Goal: Find specific page/section: Find specific page/section

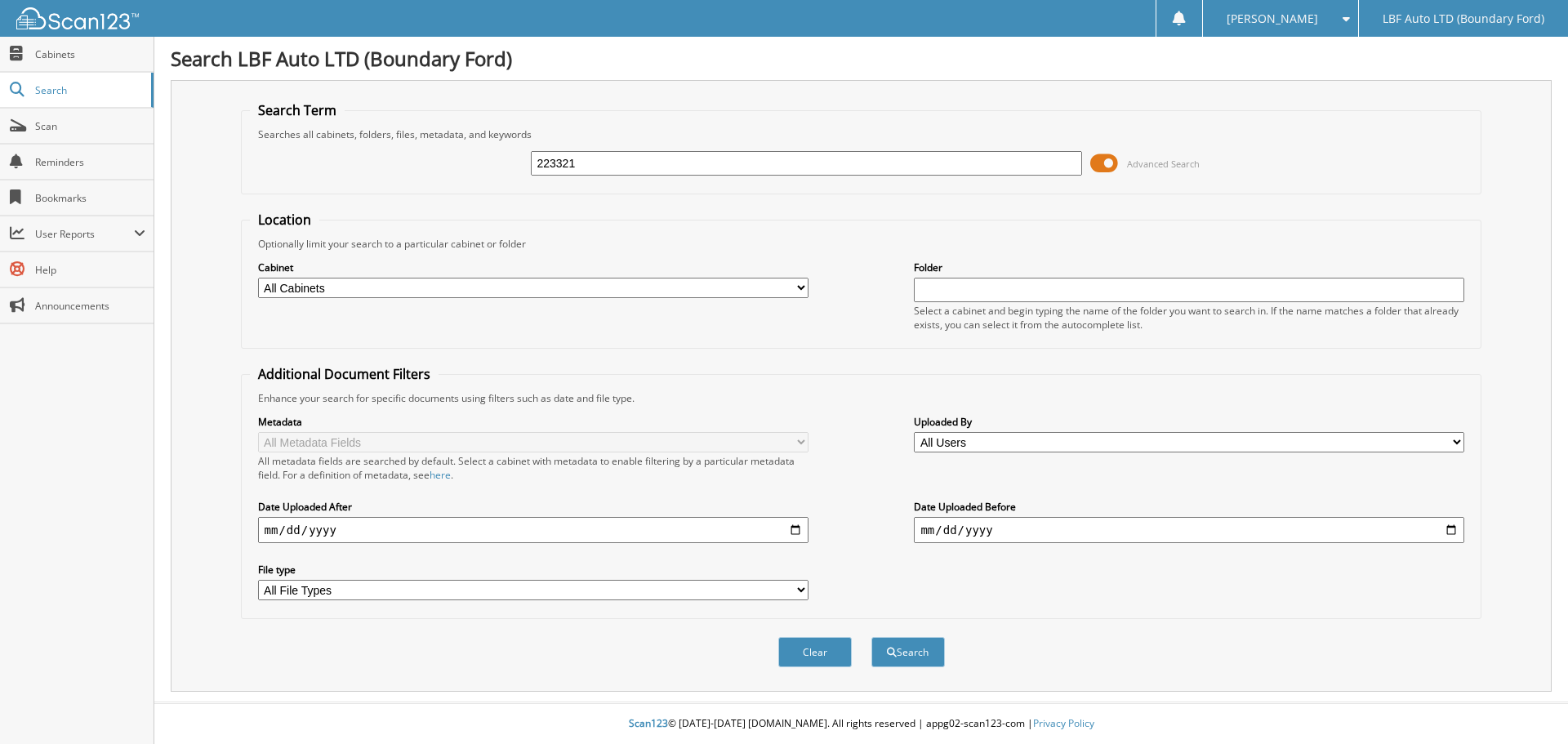
type input "223321"
click at [871, 637] on button "Search" at bounding box center [908, 652] width 73 height 30
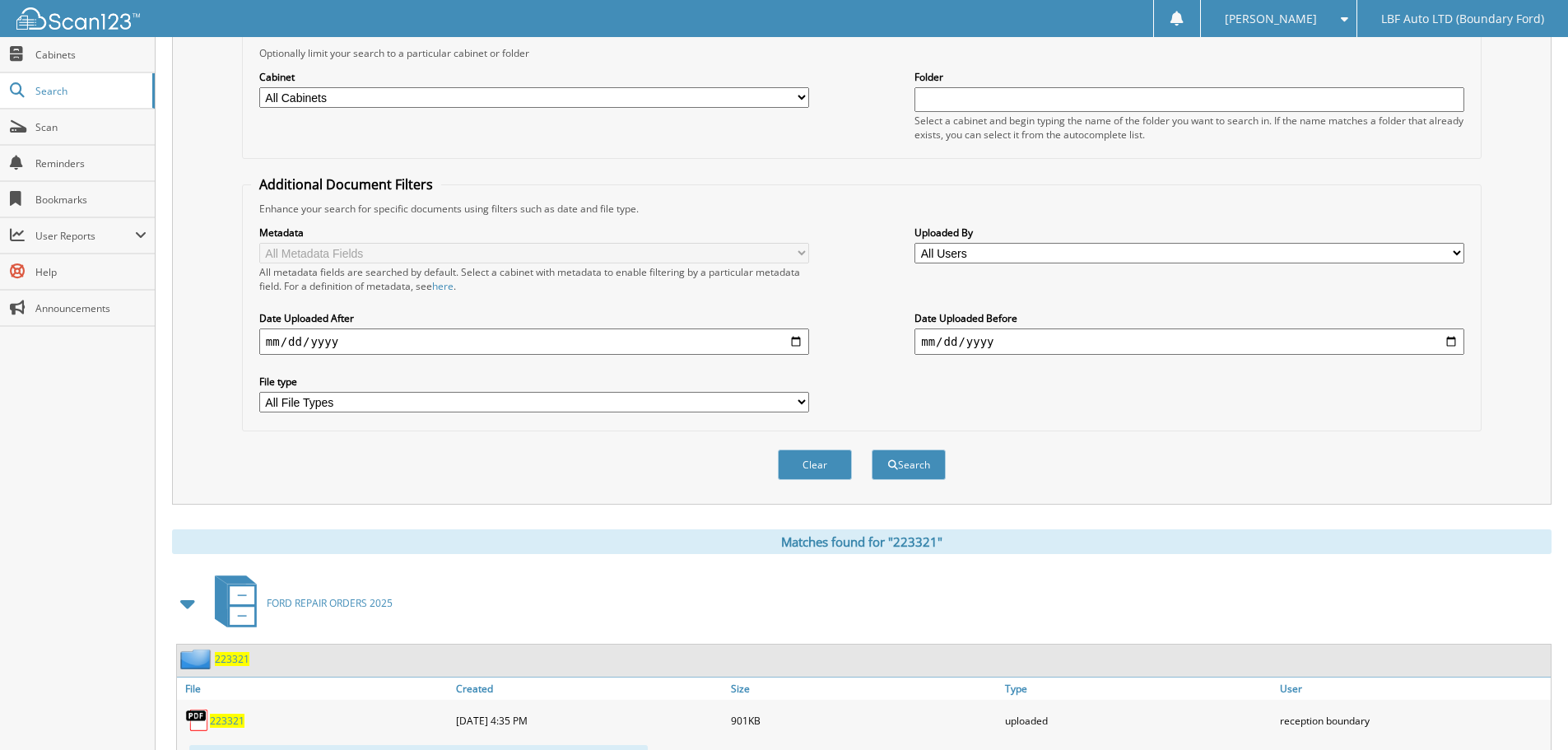
scroll to position [271, 0]
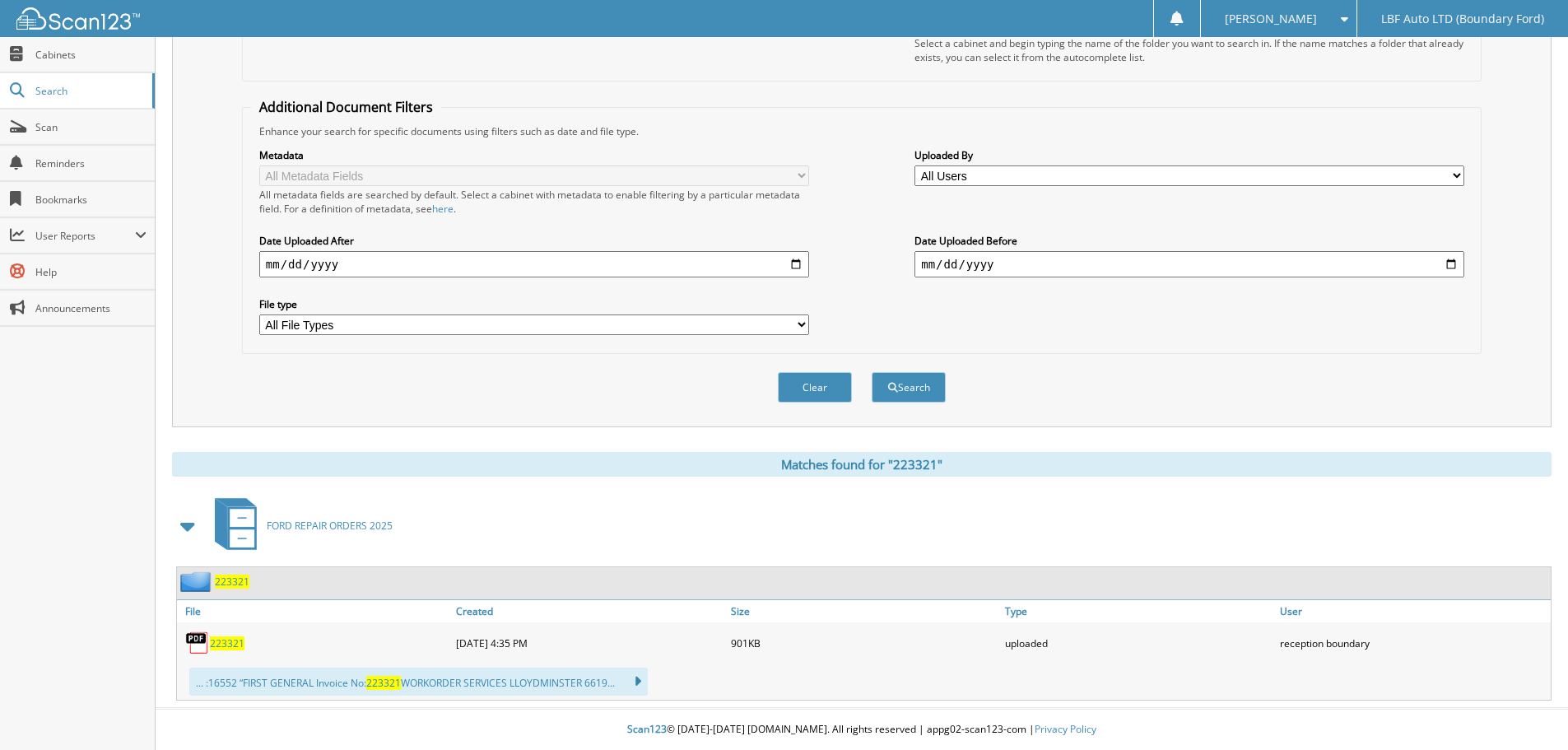
click at [236, 640] on span "223321" at bounding box center [227, 643] width 35 height 14
